Goal: Complete application form

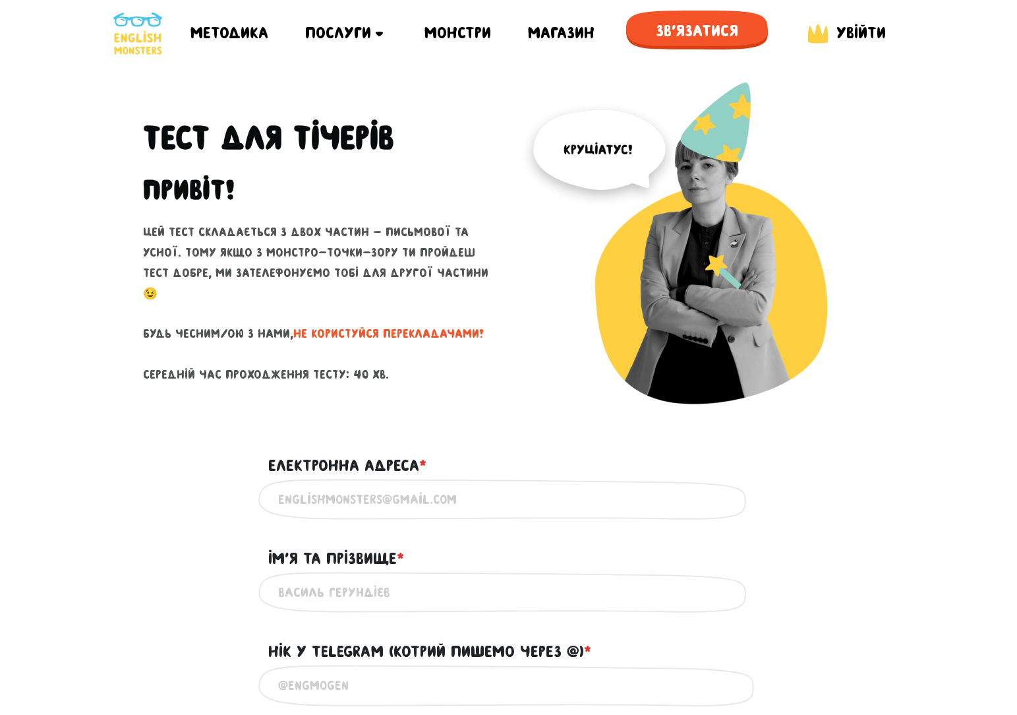
click at [398, 511] on input "Електронна адреса * ?" at bounding box center [509, 500] width 462 height 30
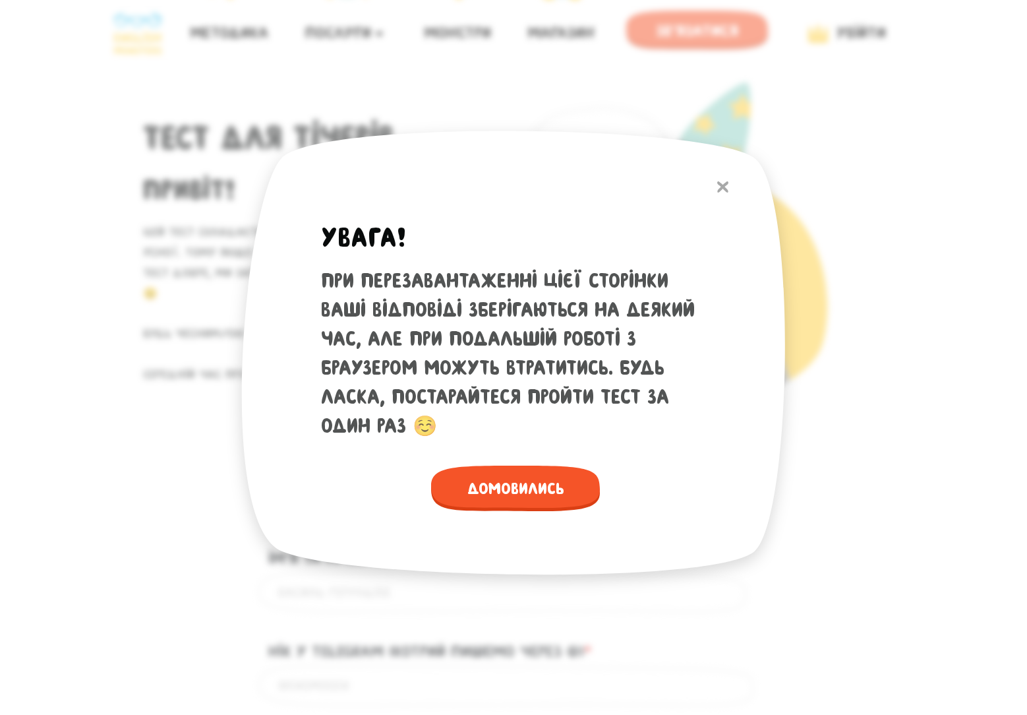
click at [719, 187] on img at bounding box center [722, 186] width 11 height 11
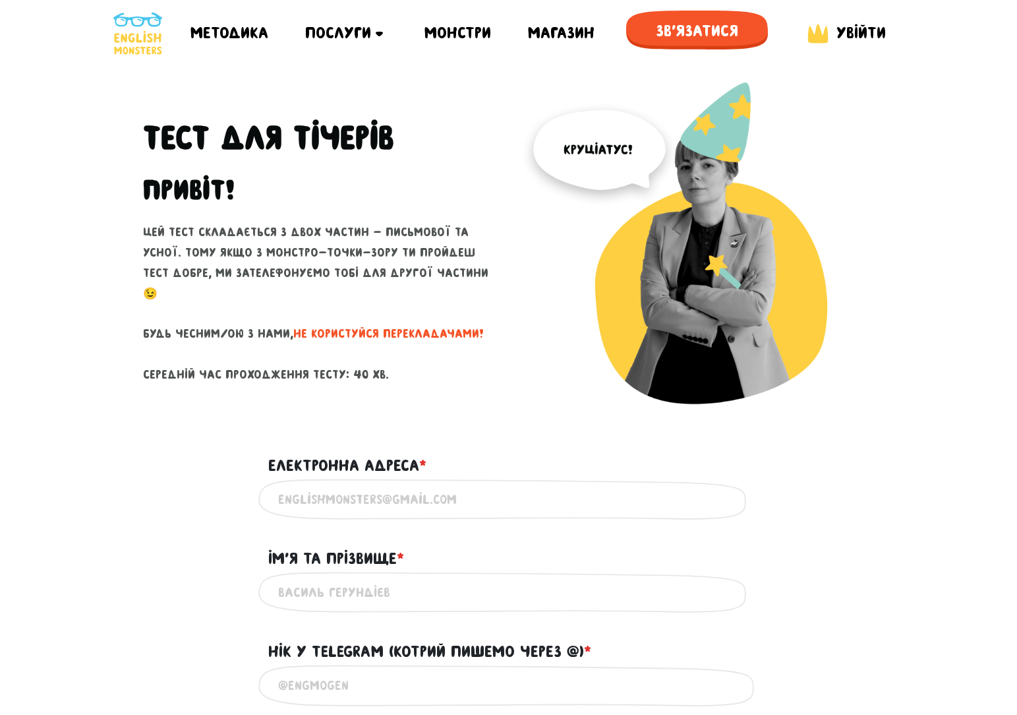
click at [393, 504] on input "Електронна адреса * ?" at bounding box center [509, 500] width 462 height 30
type input "[EMAIL_ADDRESS][DOMAIN_NAME]"
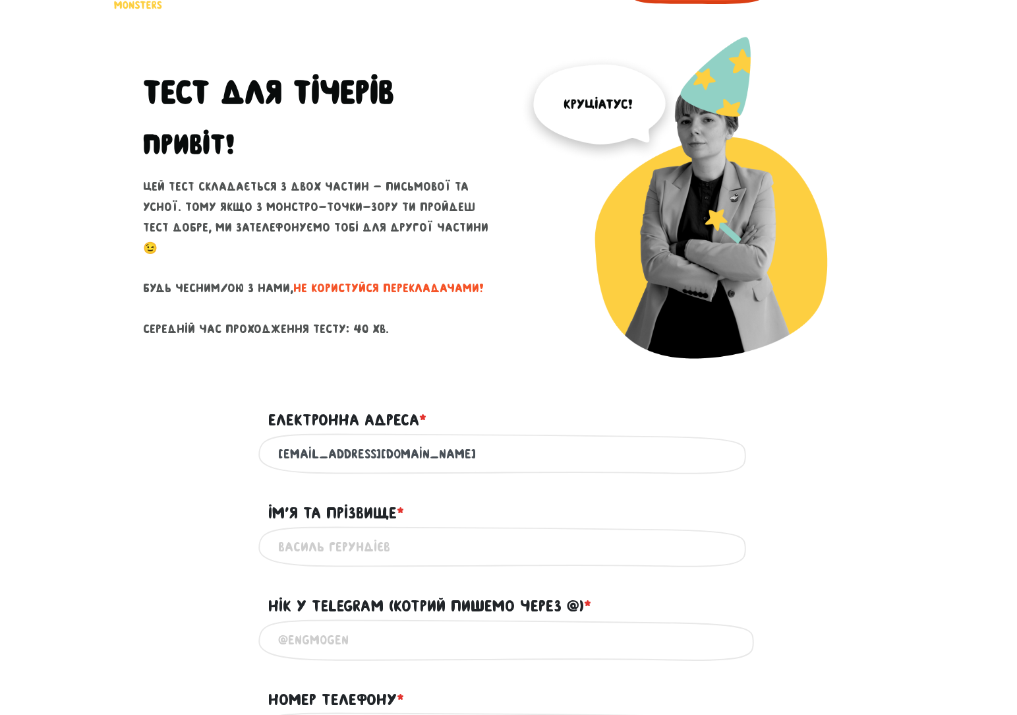
scroll to position [198, 0]
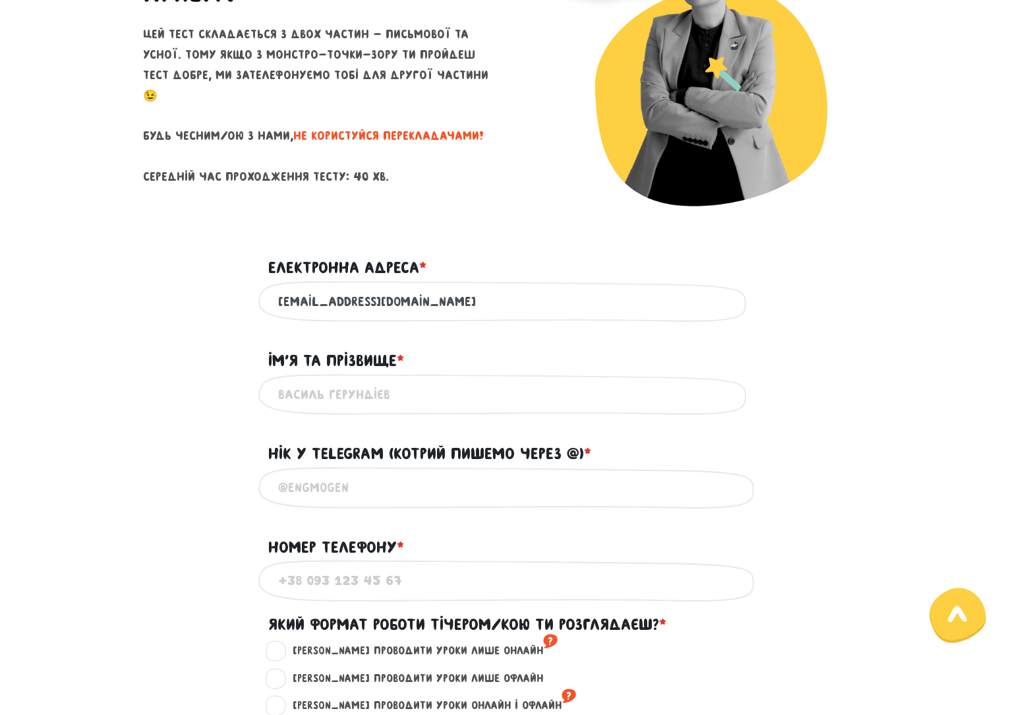
click at [330, 396] on input "Ім'я та прізвище * ?" at bounding box center [509, 395] width 462 height 30
type input "[PERSON_NAME]"
click at [412, 502] on input "@" at bounding box center [509, 488] width 462 height 30
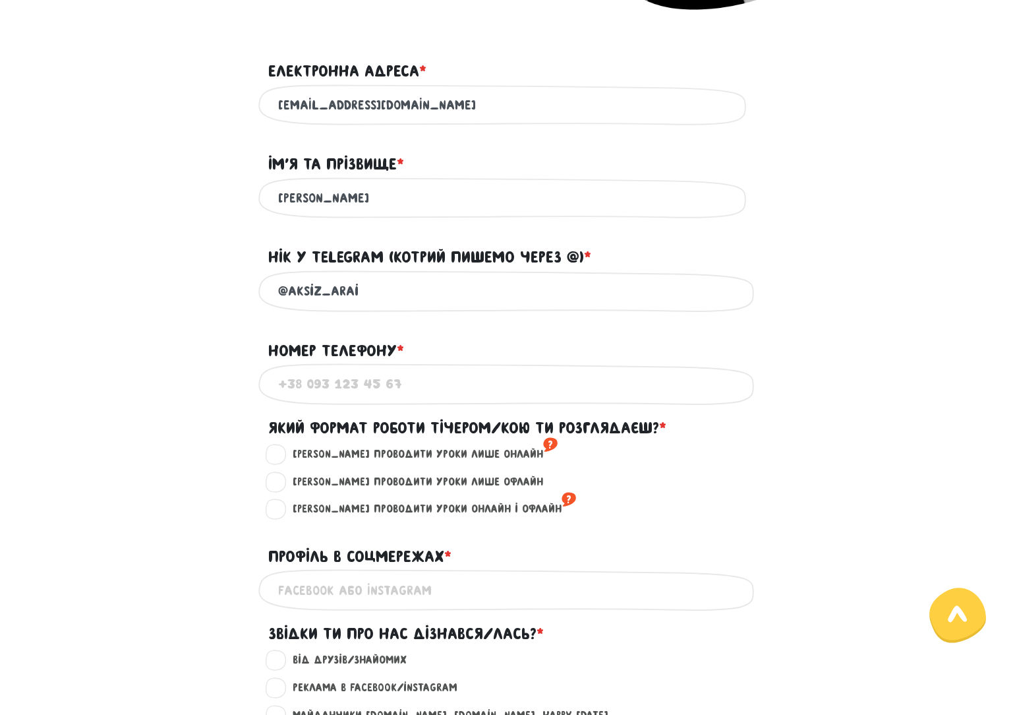
scroll to position [396, 0]
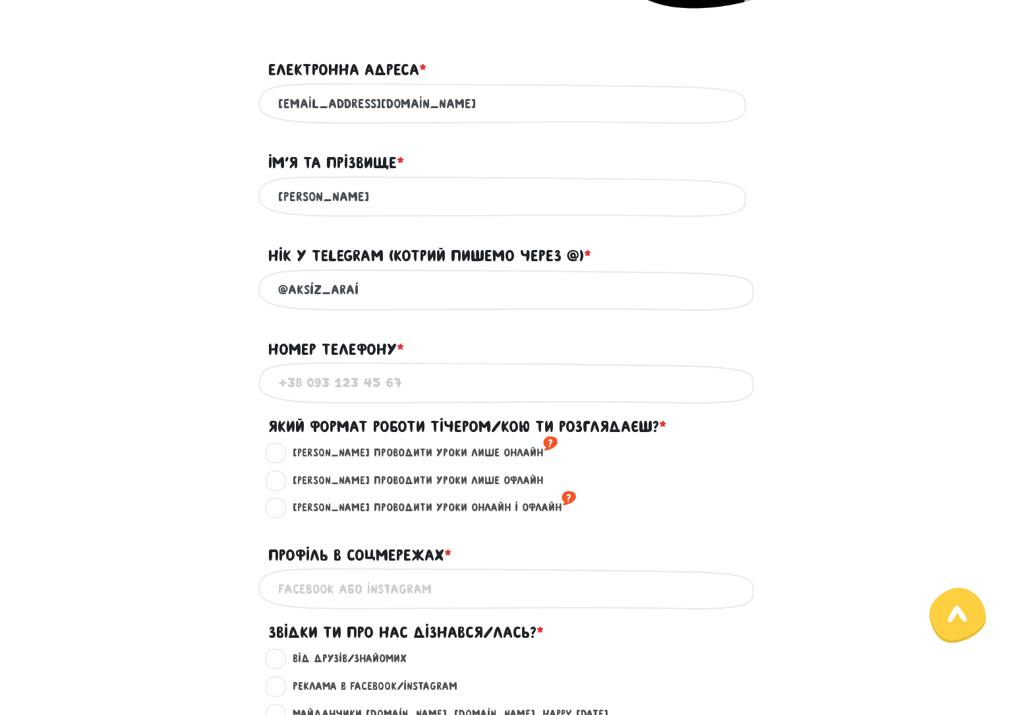
type input "@aksiz_arai"
click at [317, 388] on input "Номер телефону * ?" at bounding box center [509, 383] width 462 height 30
type input "[PHONE_NUMBER]"
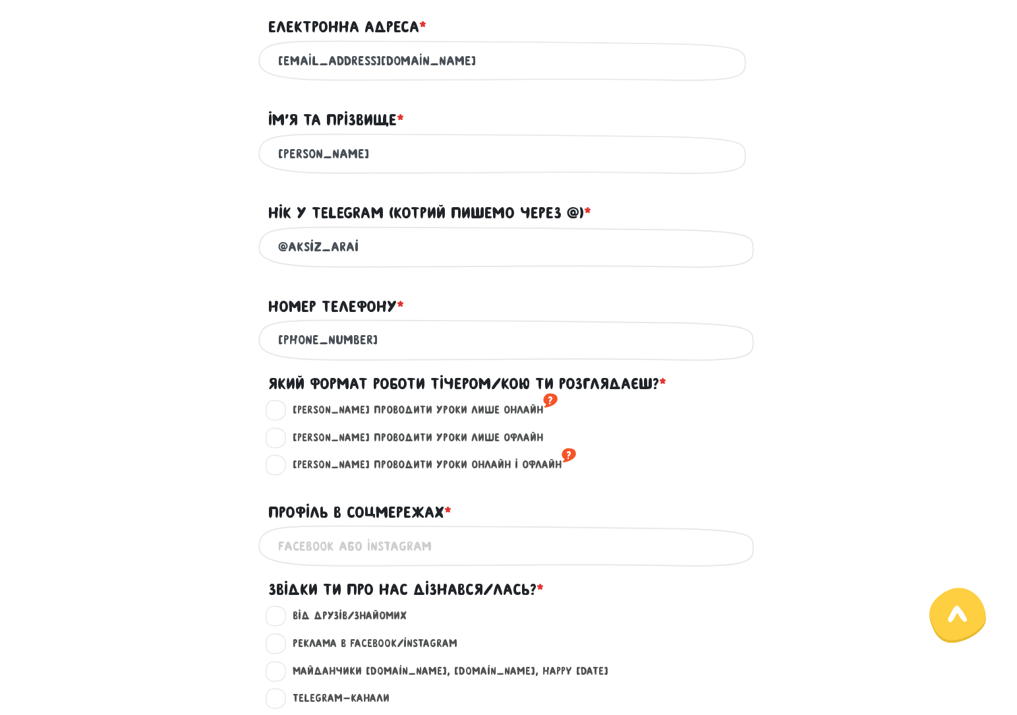
scroll to position [462, 0]
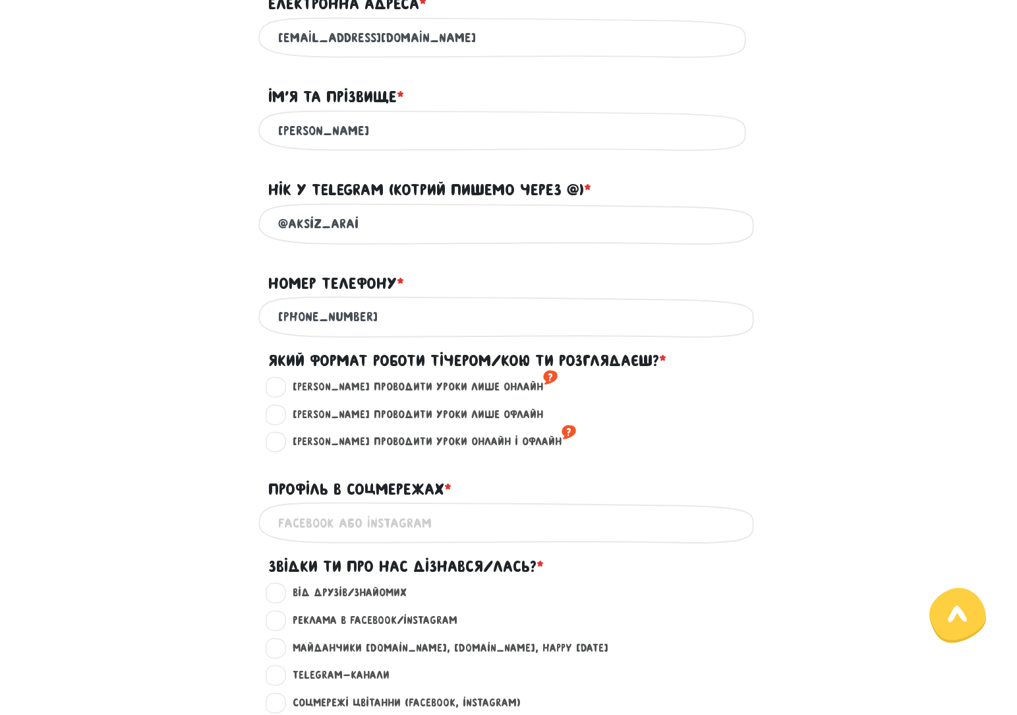
click at [284, 394] on label "[PERSON_NAME] проводити уроки лише онлайн ?" at bounding box center [420, 387] width 276 height 17
click at [282, 392] on input "[PERSON_NAME] проводити уроки лише онлайн ?" at bounding box center [277, 385] width 11 height 13
radio input "true"
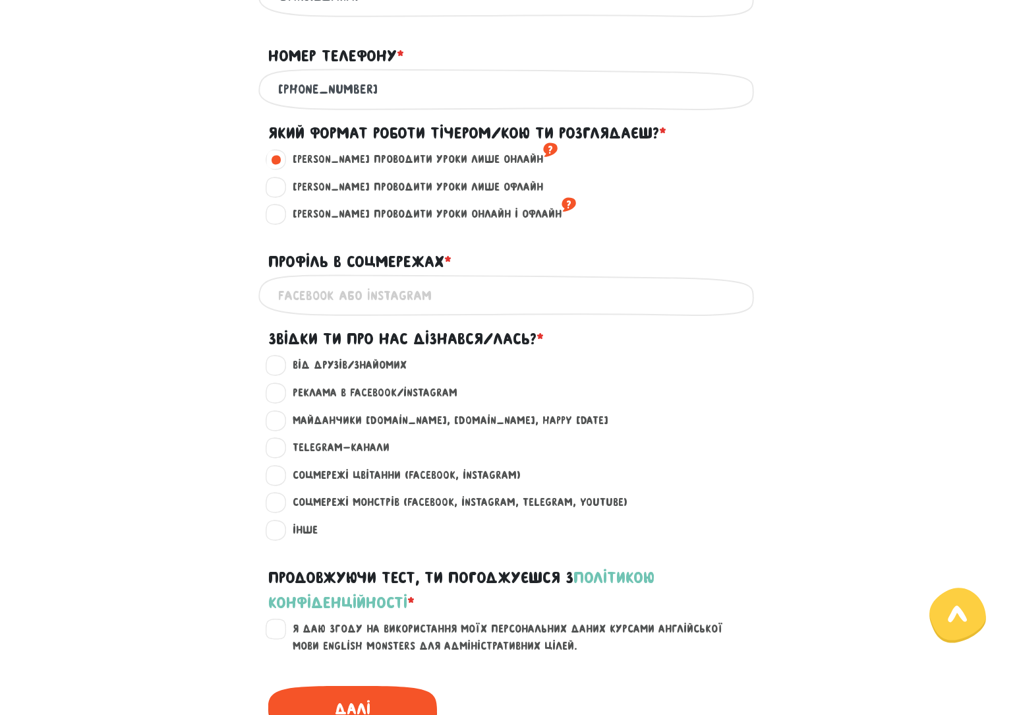
scroll to position [725, 0]
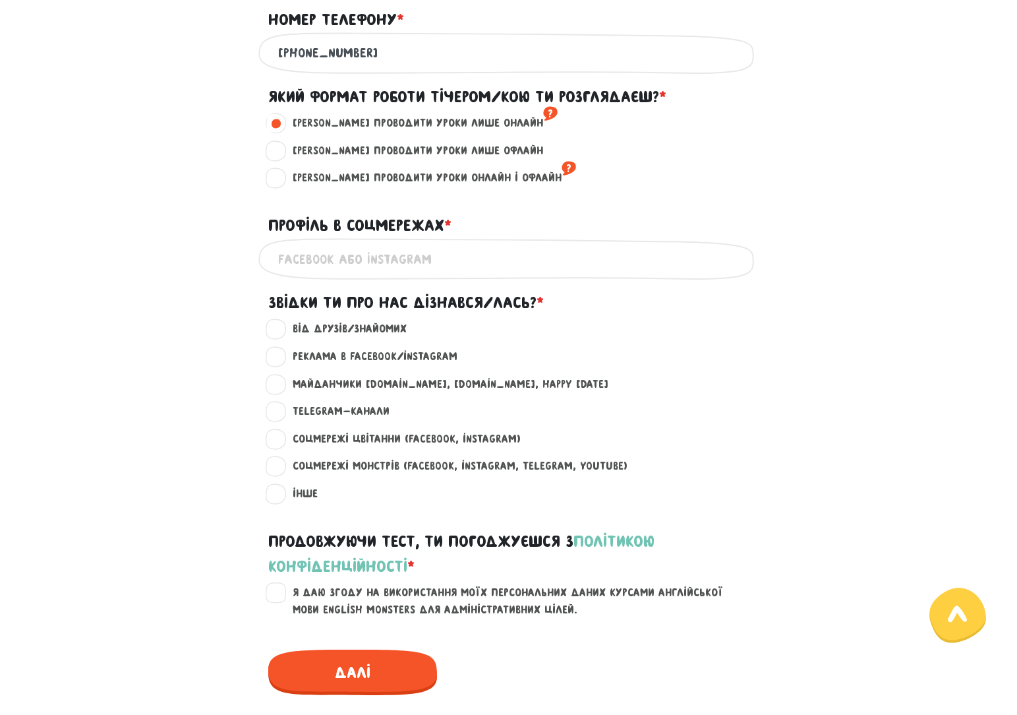
click at [336, 271] on input "Профіль в соцмережах * ?" at bounding box center [509, 259] width 462 height 30
type input "inst^ stop.kamysh"
click at [282, 392] on label "Майданчики [DOMAIN_NAME], [DOMAIN_NAME], happy [DATE] ?" at bounding box center [445, 384] width 327 height 17
click at [279, 389] on input "Майданчики [DOMAIN_NAME], [DOMAIN_NAME], happy [DATE] ?" at bounding box center [277, 382] width 11 height 13
radio input "true"
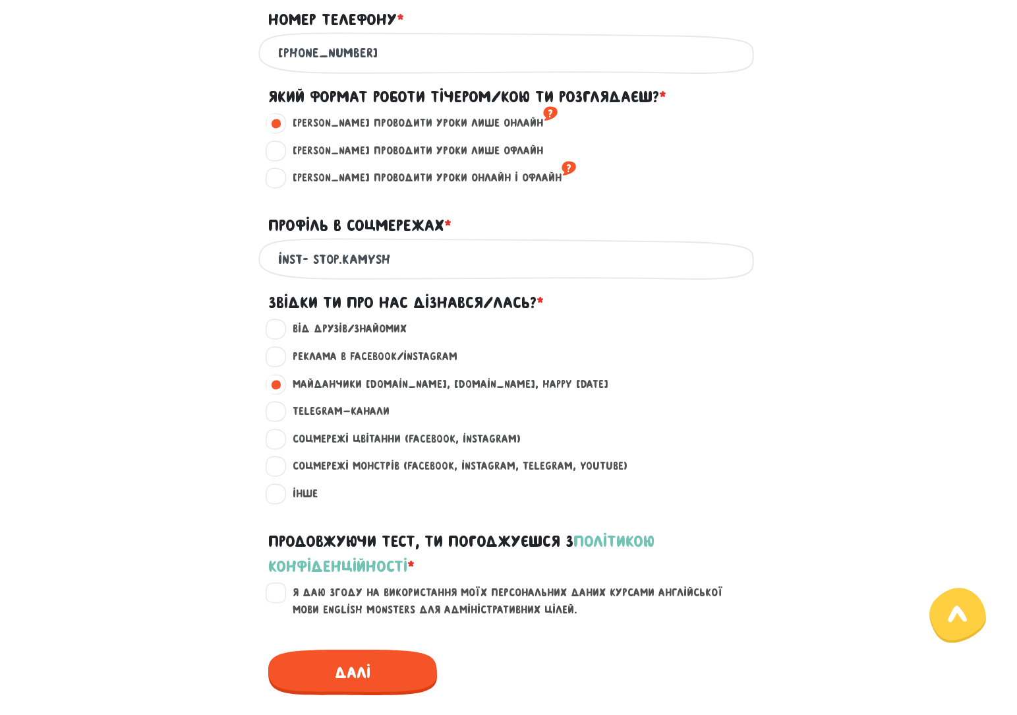
click at [285, 603] on label "Я даю згоду на використання моїх персональних даних курсами англійської мови En…" at bounding box center [517, 601] width 471 height 34
click at [282, 597] on input "Я даю згоду на використання моїх персональних даних курсами англійської мови En…" at bounding box center [277, 590] width 11 height 13
checkbox input "true"
click at [335, 681] on span "Далі" at bounding box center [352, 672] width 169 height 45
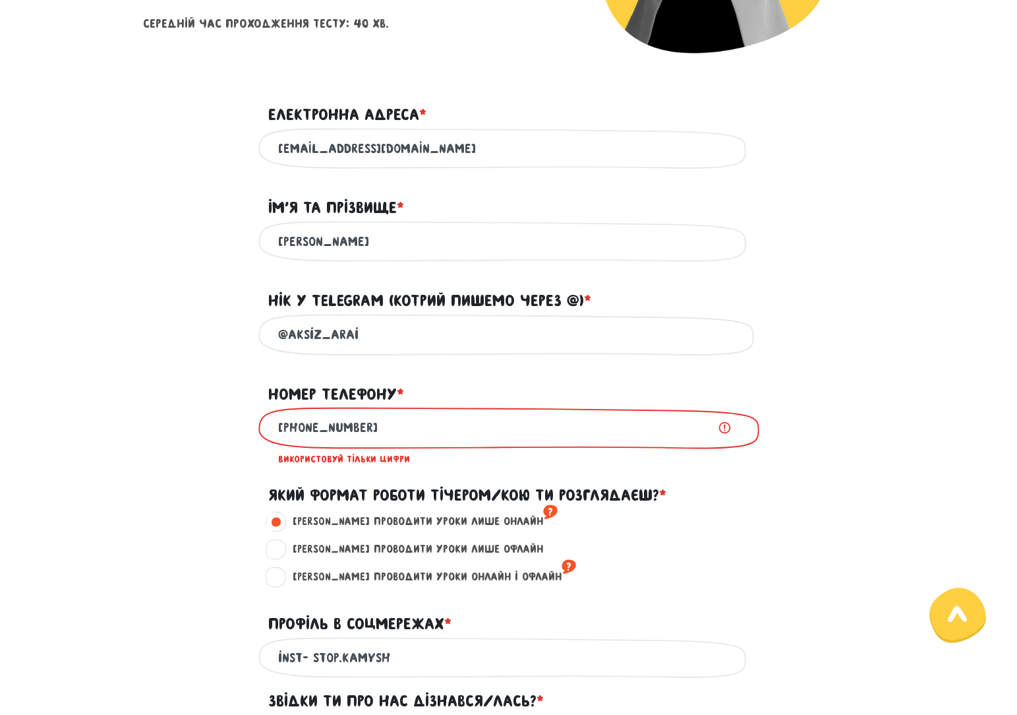
scroll to position [340, 0]
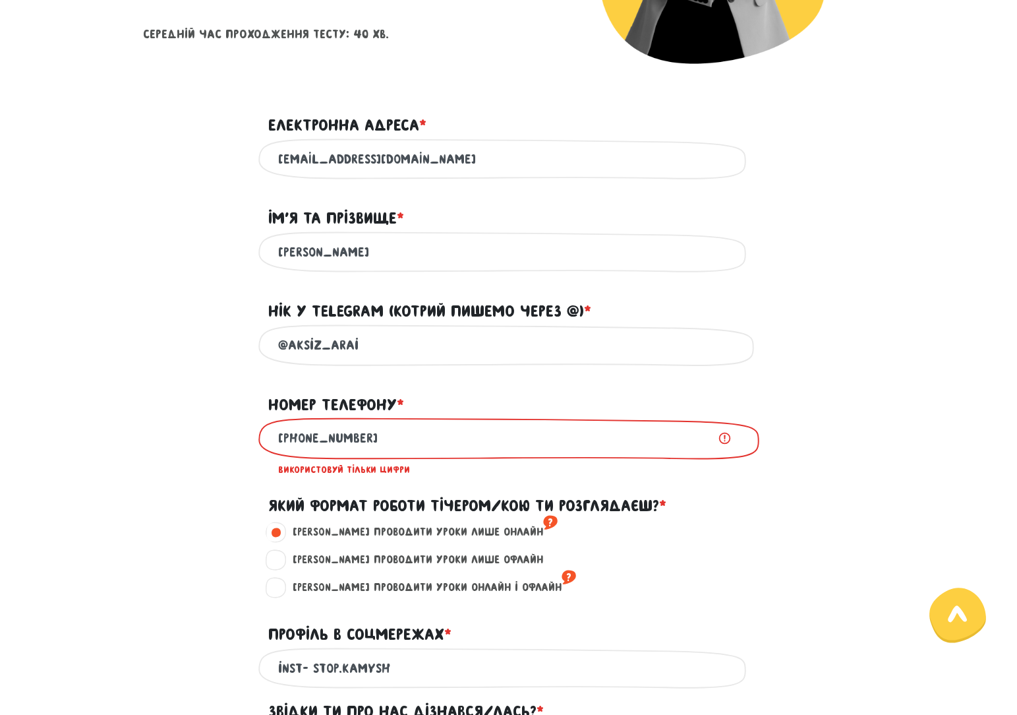
click at [316, 449] on input "[PHONE_NUMBER]" at bounding box center [509, 438] width 462 height 30
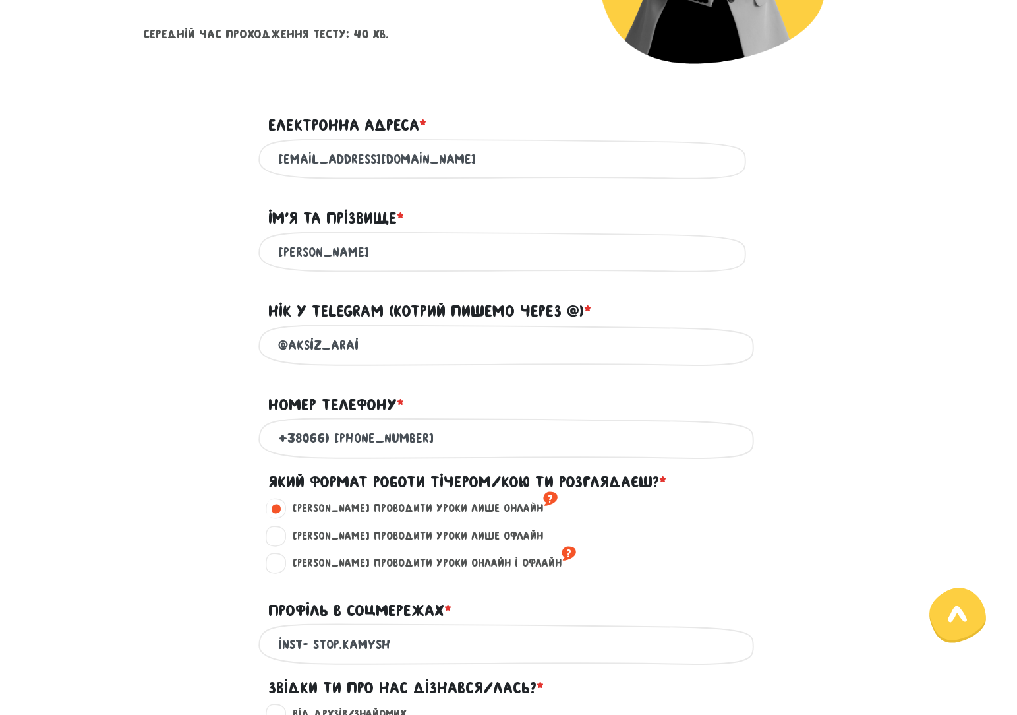
click at [328, 441] on input "+38066) [PHONE_NUMBER]" at bounding box center [509, 438] width 462 height 30
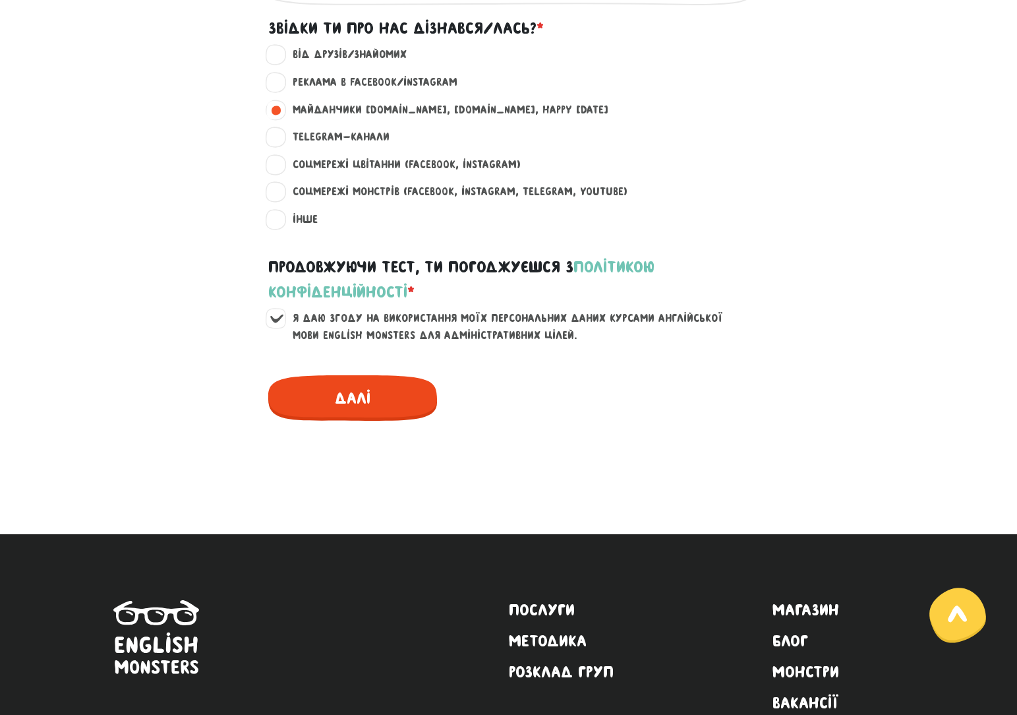
click at [363, 414] on span "Далі" at bounding box center [352, 397] width 169 height 45
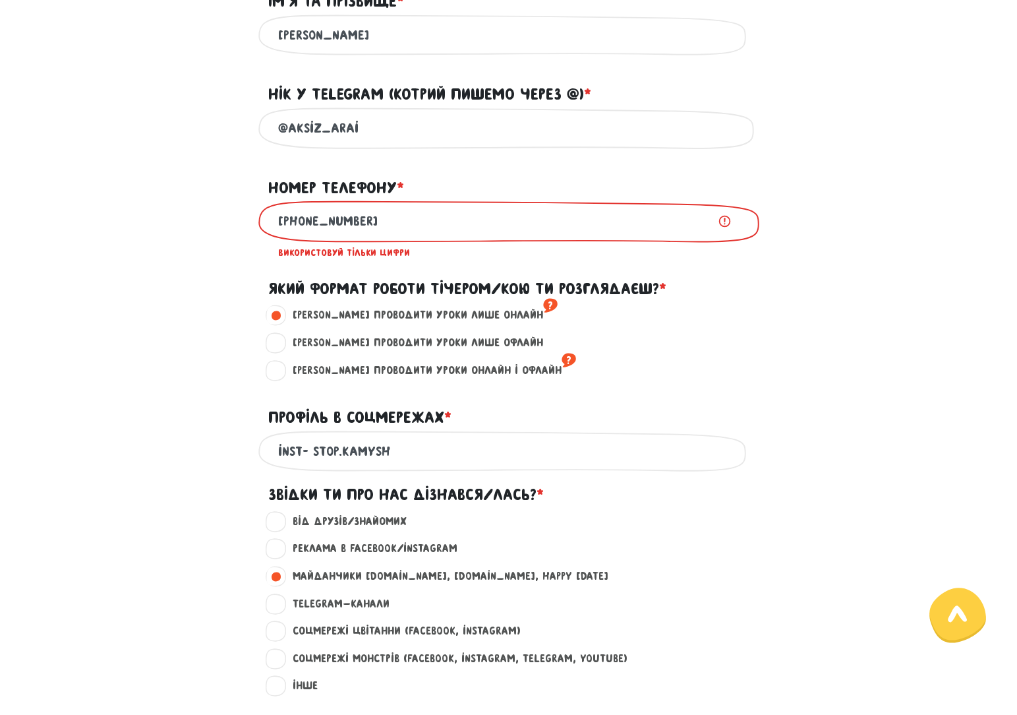
scroll to position [538, 0]
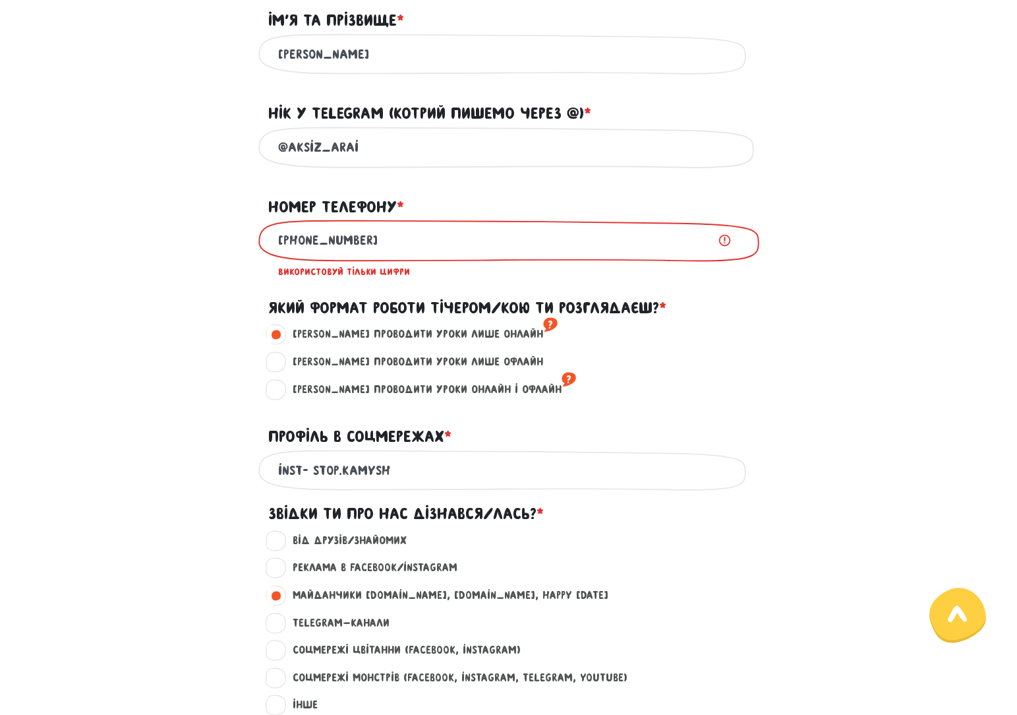
click at [303, 245] on input "[PHONE_NUMBER]" at bounding box center [509, 241] width 462 height 30
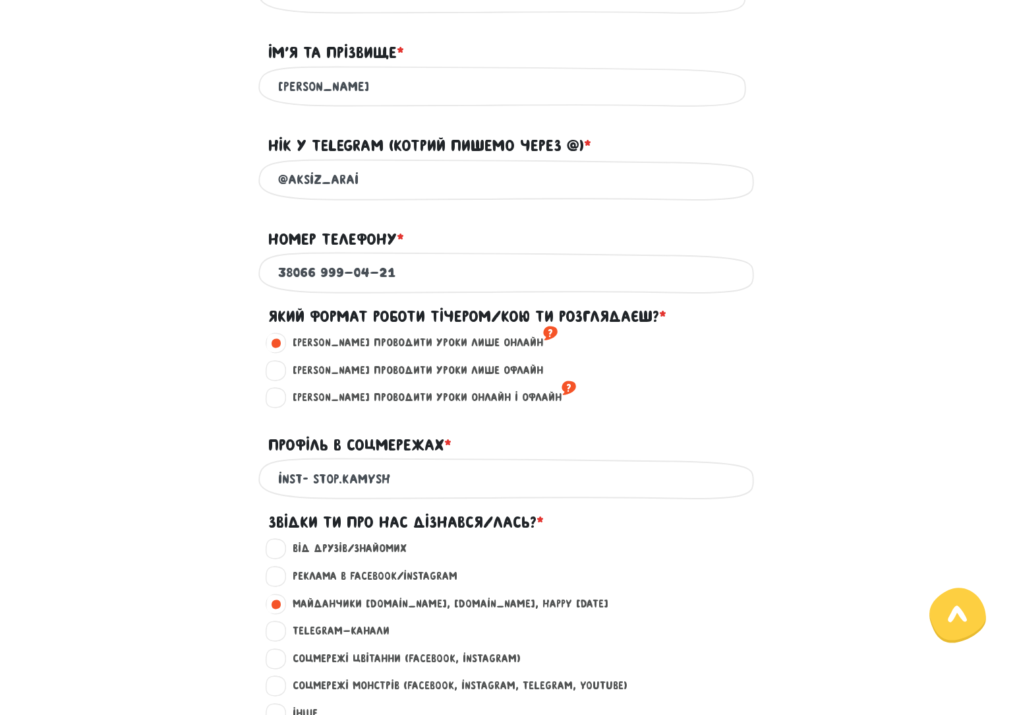
scroll to position [1099, 0]
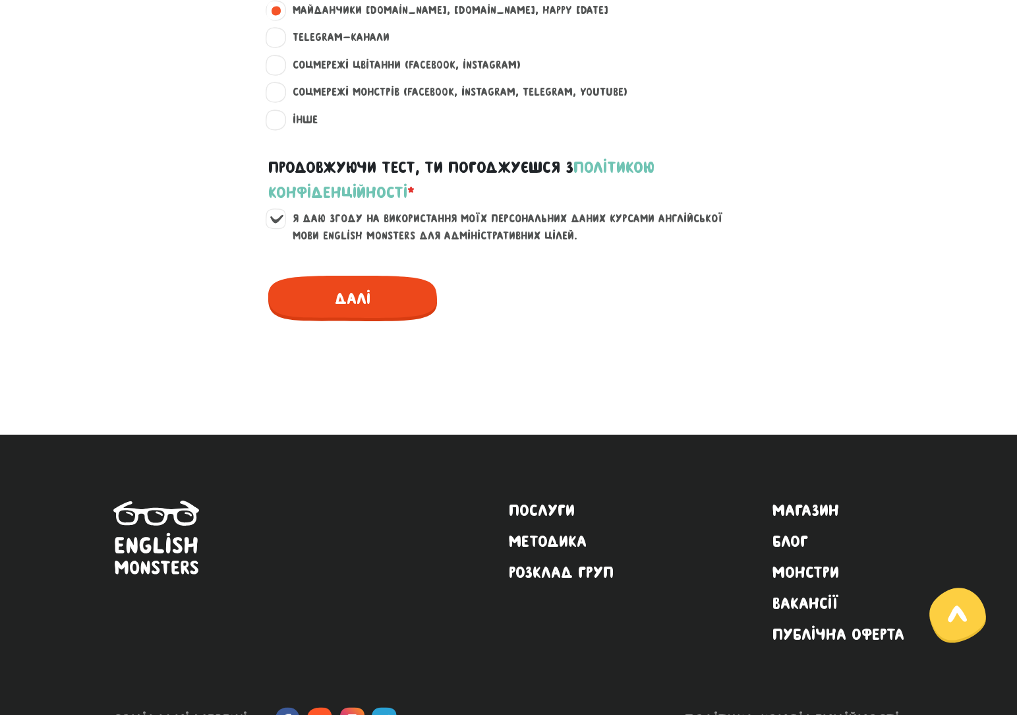
click at [344, 299] on span "Далі" at bounding box center [352, 298] width 169 height 45
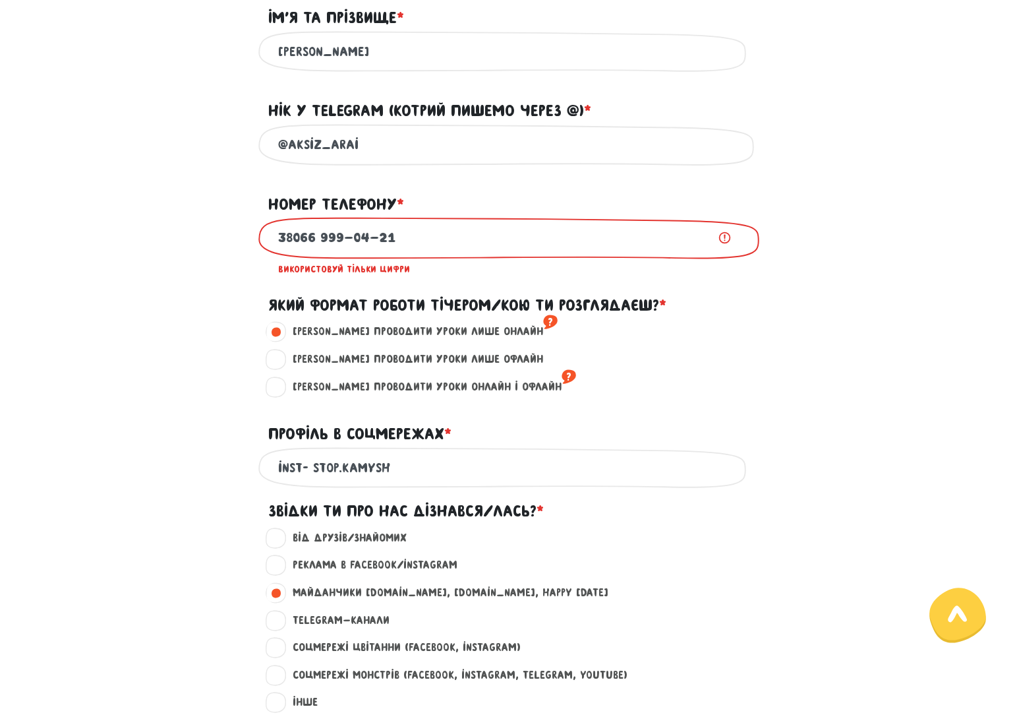
scroll to position [538, 0]
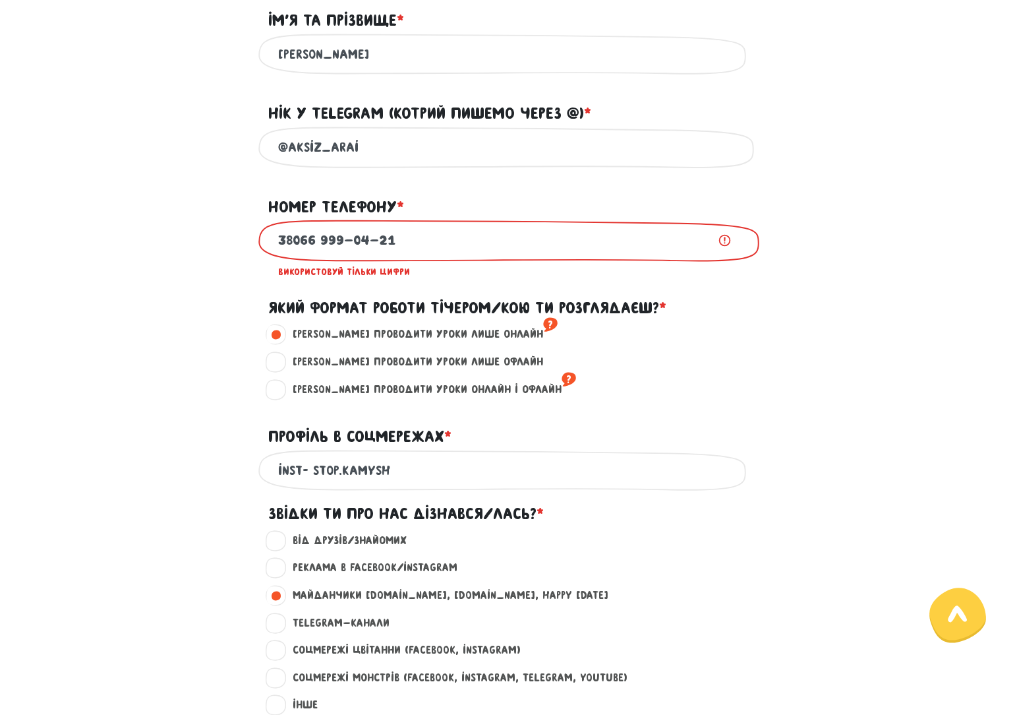
click at [355, 246] on input "38066 999-04-21" at bounding box center [509, 241] width 462 height 30
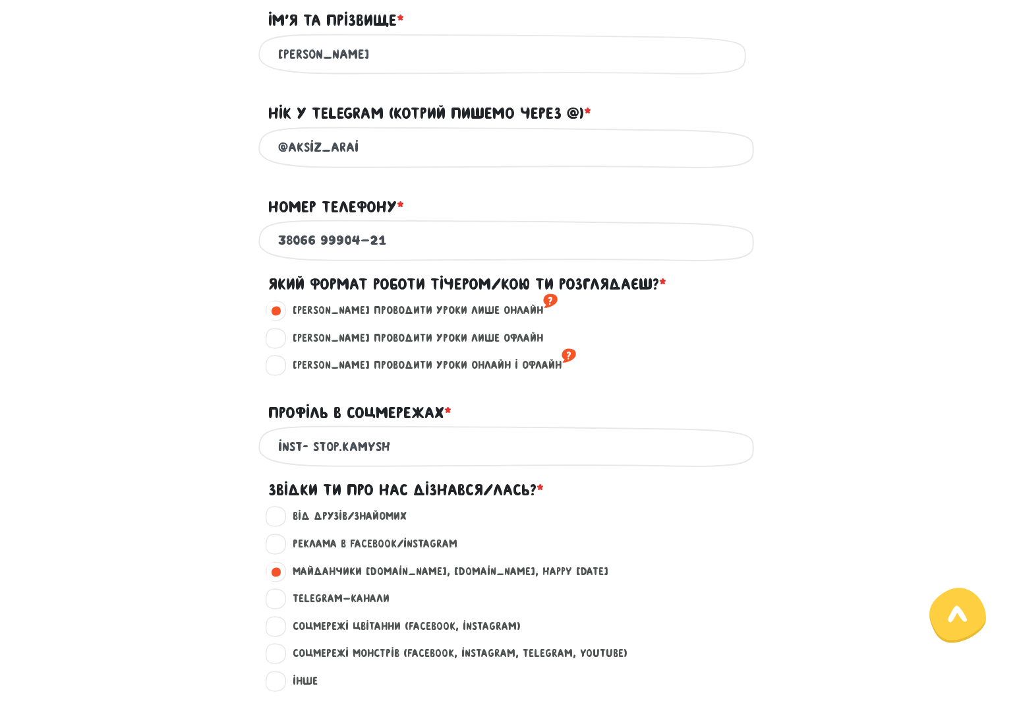
click at [371, 248] on input "38066 99904-21" at bounding box center [509, 241] width 462 height 30
click at [319, 242] on input "38066 9990421" at bounding box center [509, 241] width 462 height 30
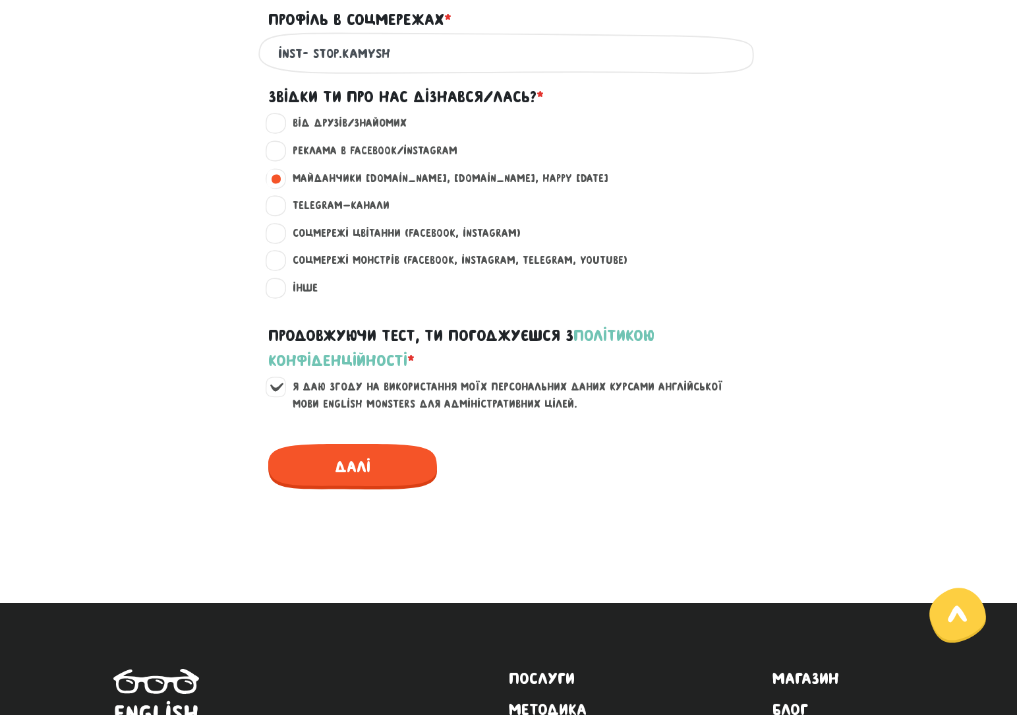
scroll to position [1165, 0]
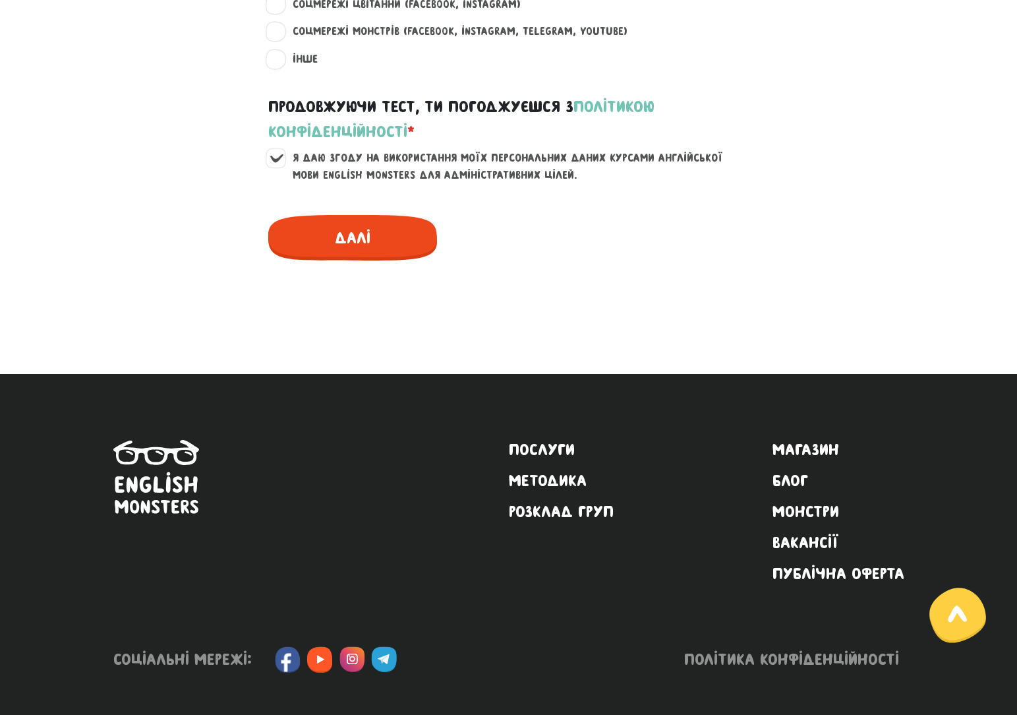
type input "380669990421"
click at [354, 231] on span "Далі" at bounding box center [352, 237] width 169 height 45
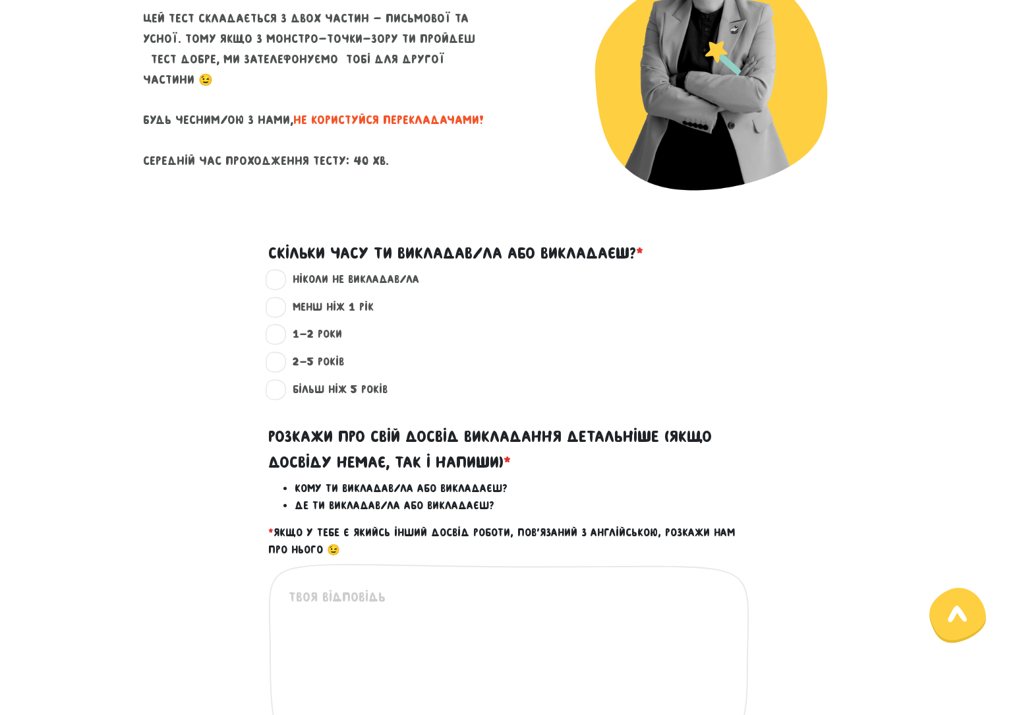
scroll to position [246, 0]
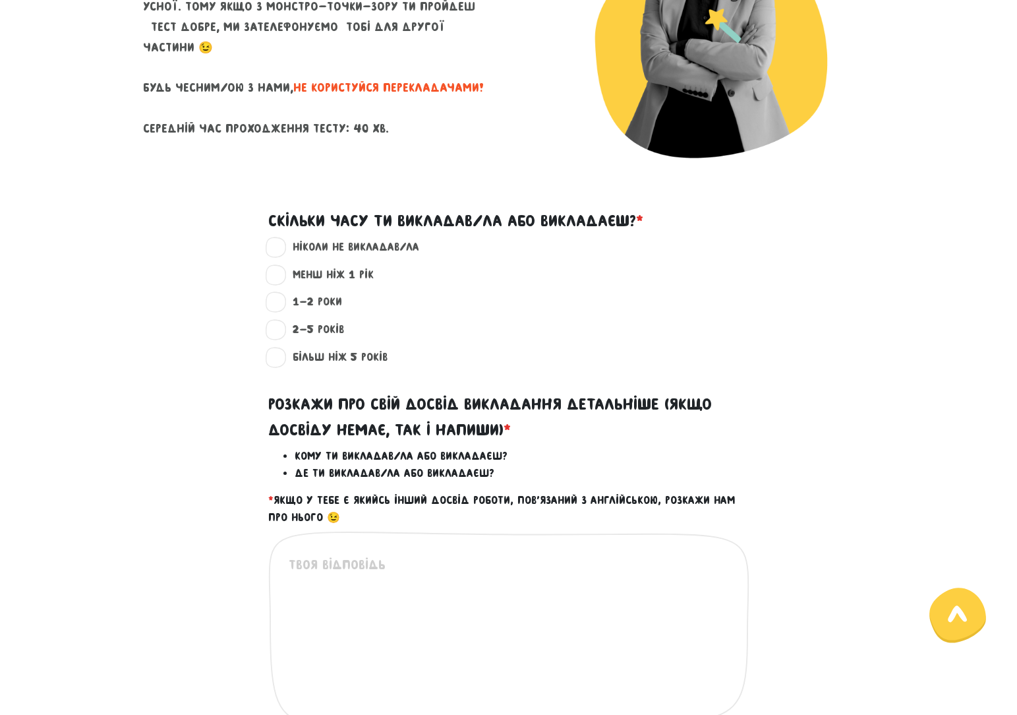
click at [332, 239] on label "ніколи не викладав/ла ?" at bounding box center [351, 247] width 138 height 17
click at [282, 239] on input "ніколи не викладав/ла ?" at bounding box center [277, 245] width 11 height 13
radio input "true"
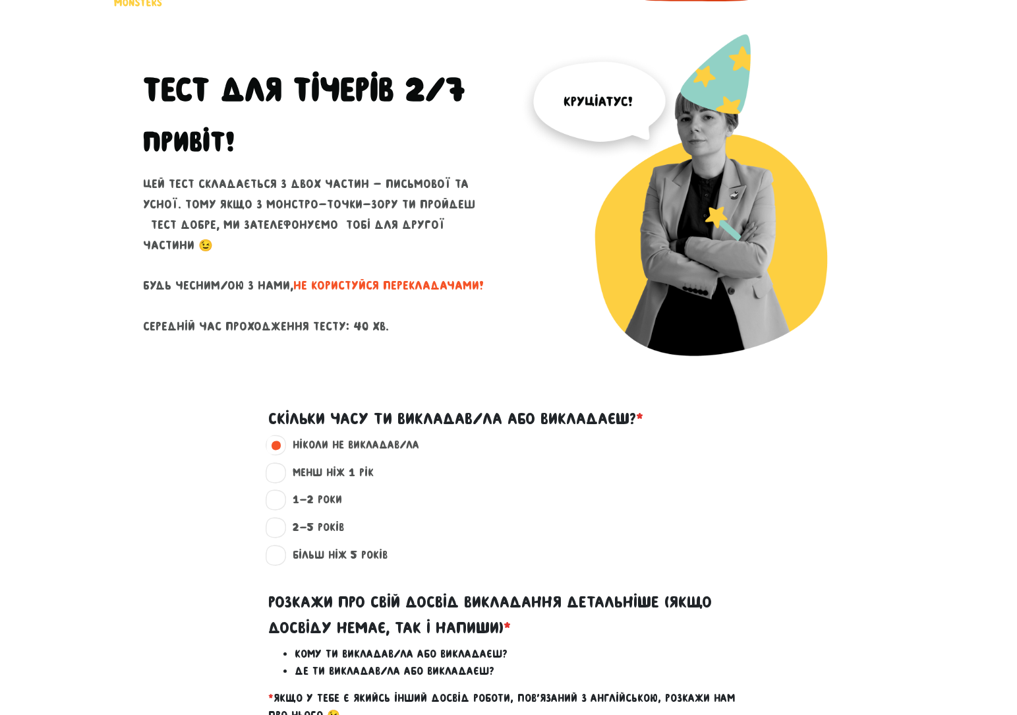
scroll to position [0, 0]
